Goal: Task Accomplishment & Management: Use online tool/utility

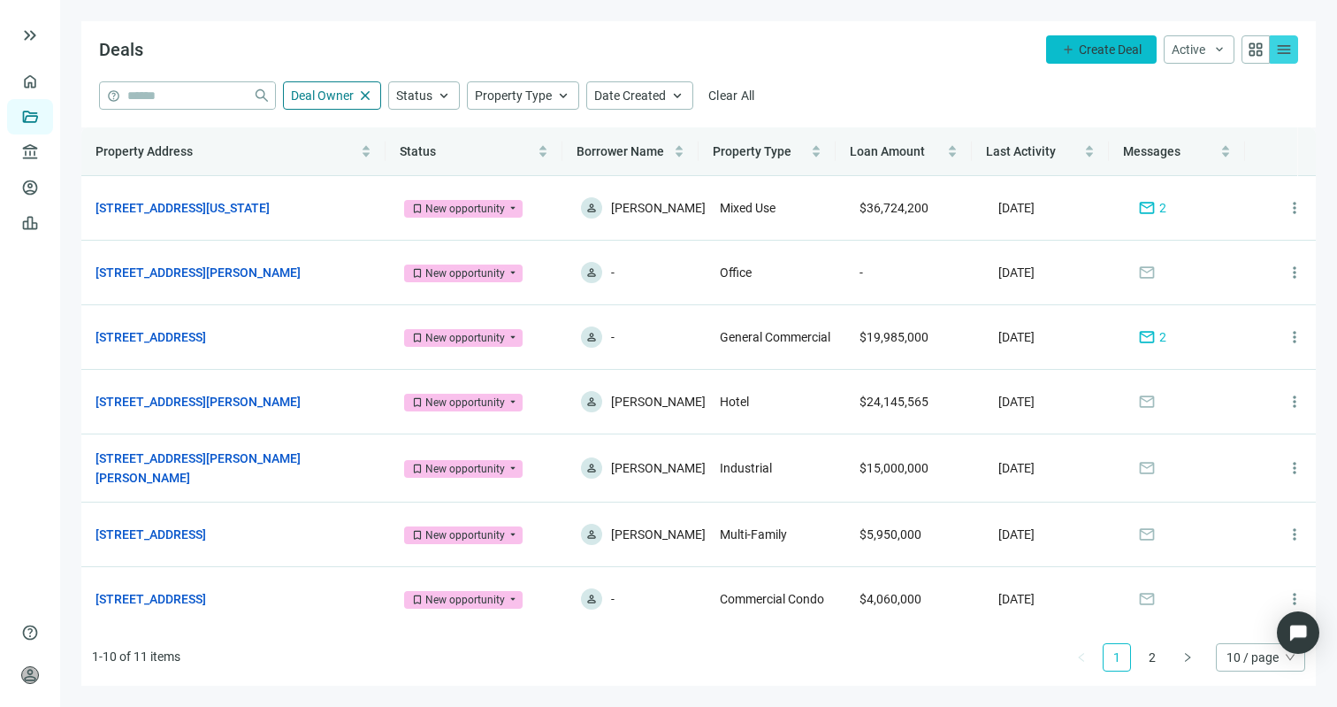
click at [1065, 54] on span "add" at bounding box center [1068, 49] width 14 height 14
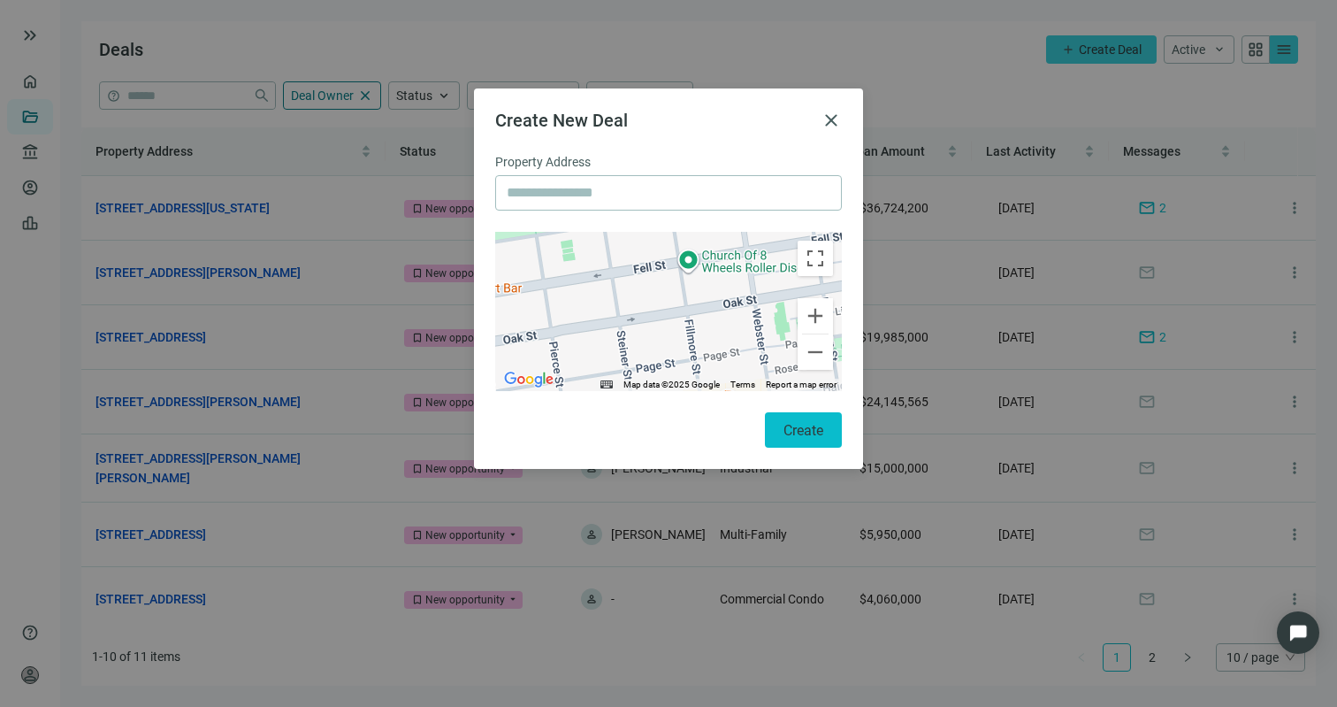
click at [808, 433] on span "Create" at bounding box center [804, 430] width 40 height 17
click at [839, 127] on span "close" at bounding box center [831, 120] width 21 height 21
